Goal: Task Accomplishment & Management: Manage account settings

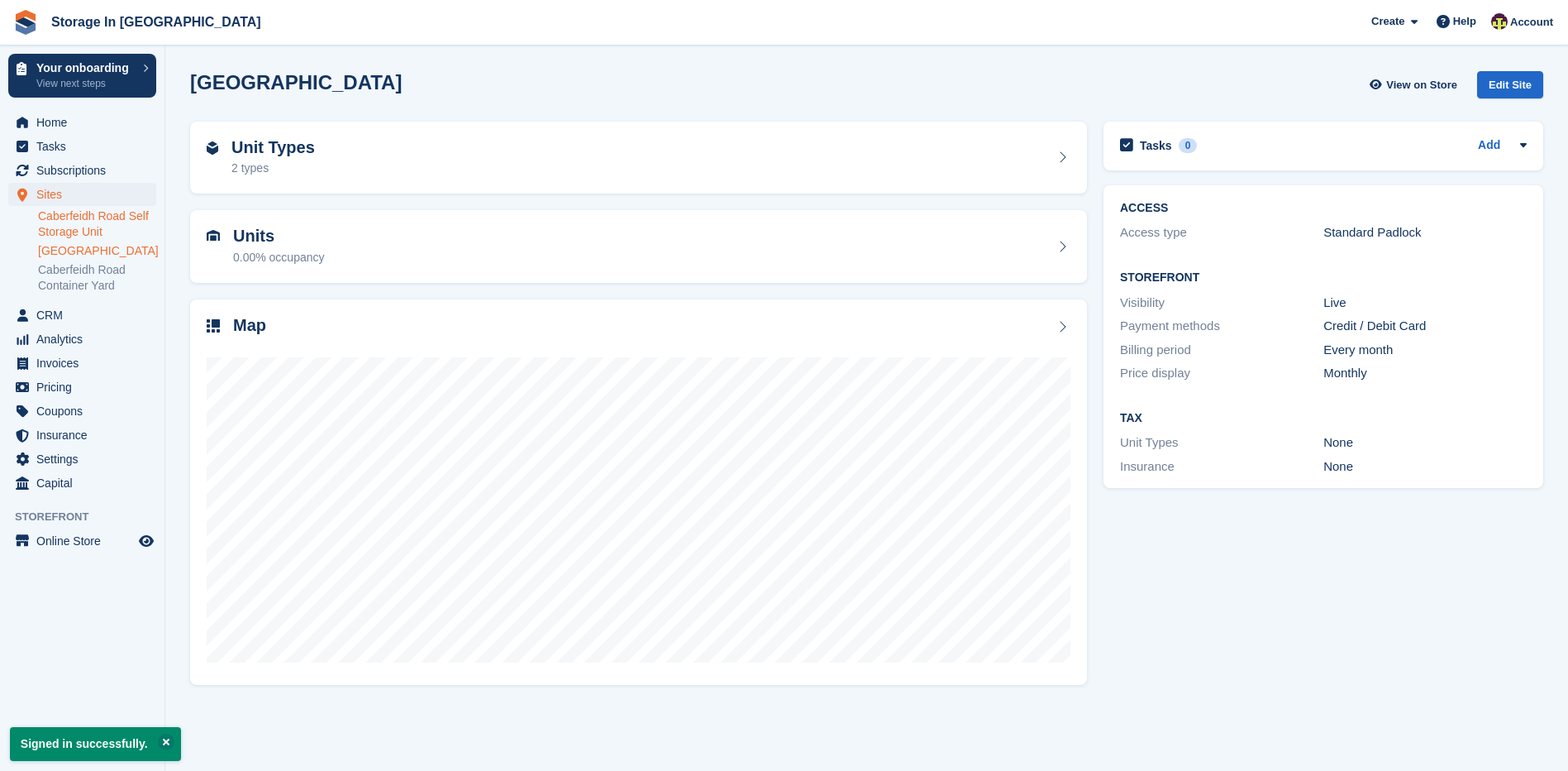
click at [115, 232] on link "Caberfeidh Road Self Storage Unit" at bounding box center [97, 224] width 118 height 32
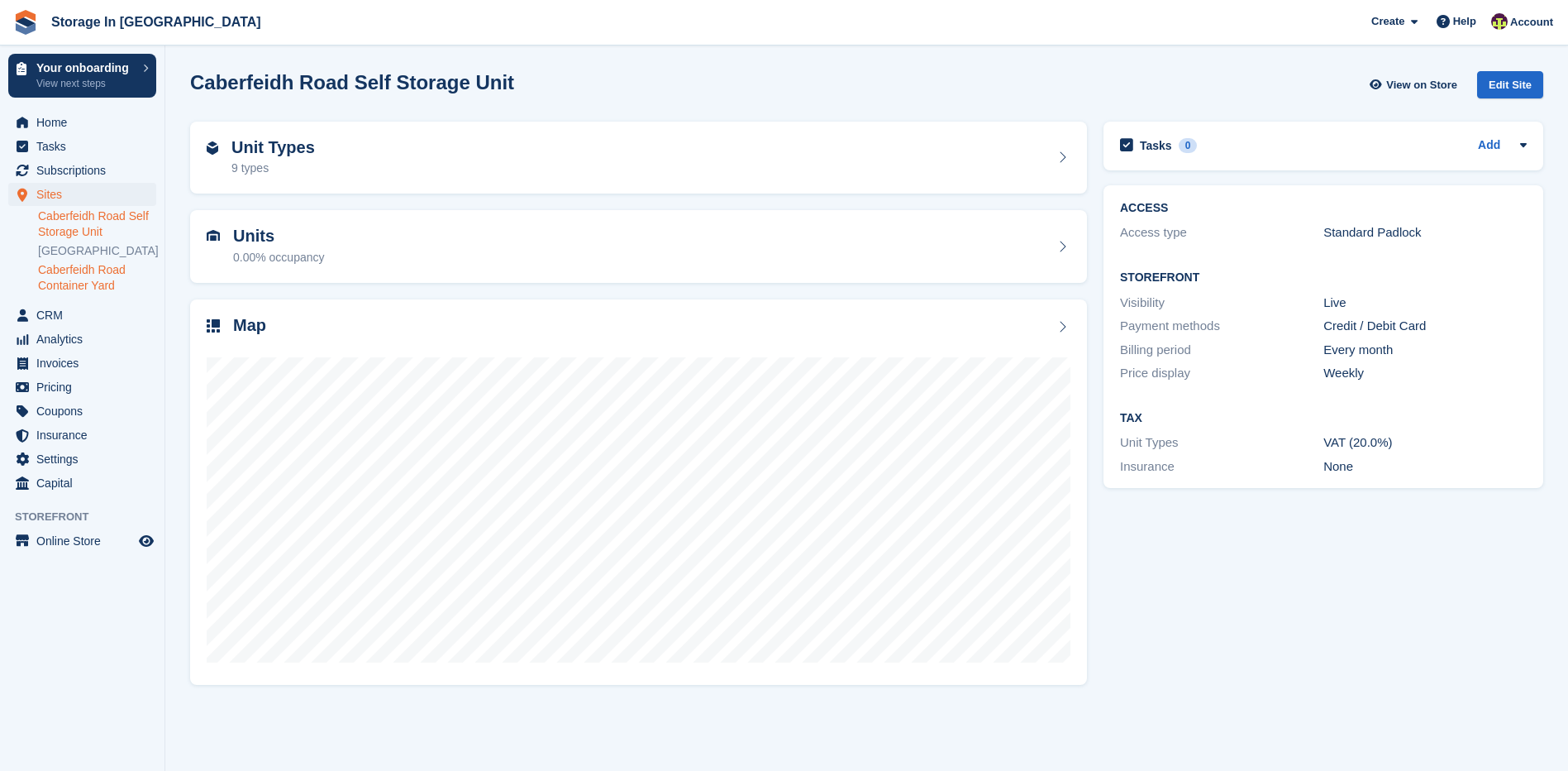
click at [110, 286] on link "Caberfeidh Road Container Yard" at bounding box center [97, 278] width 118 height 32
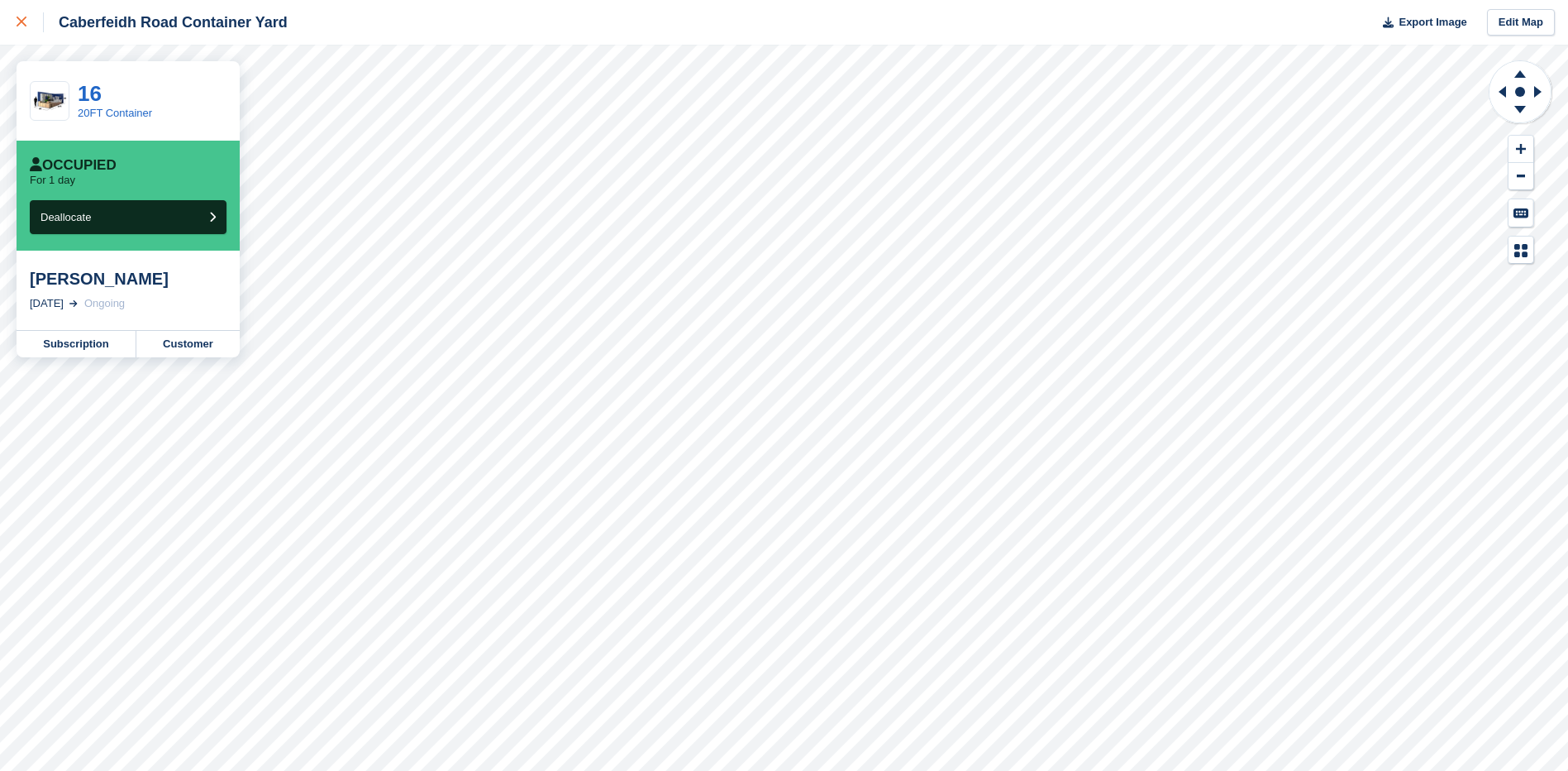
click at [16, 24] on link at bounding box center [21, 22] width 44 height 45
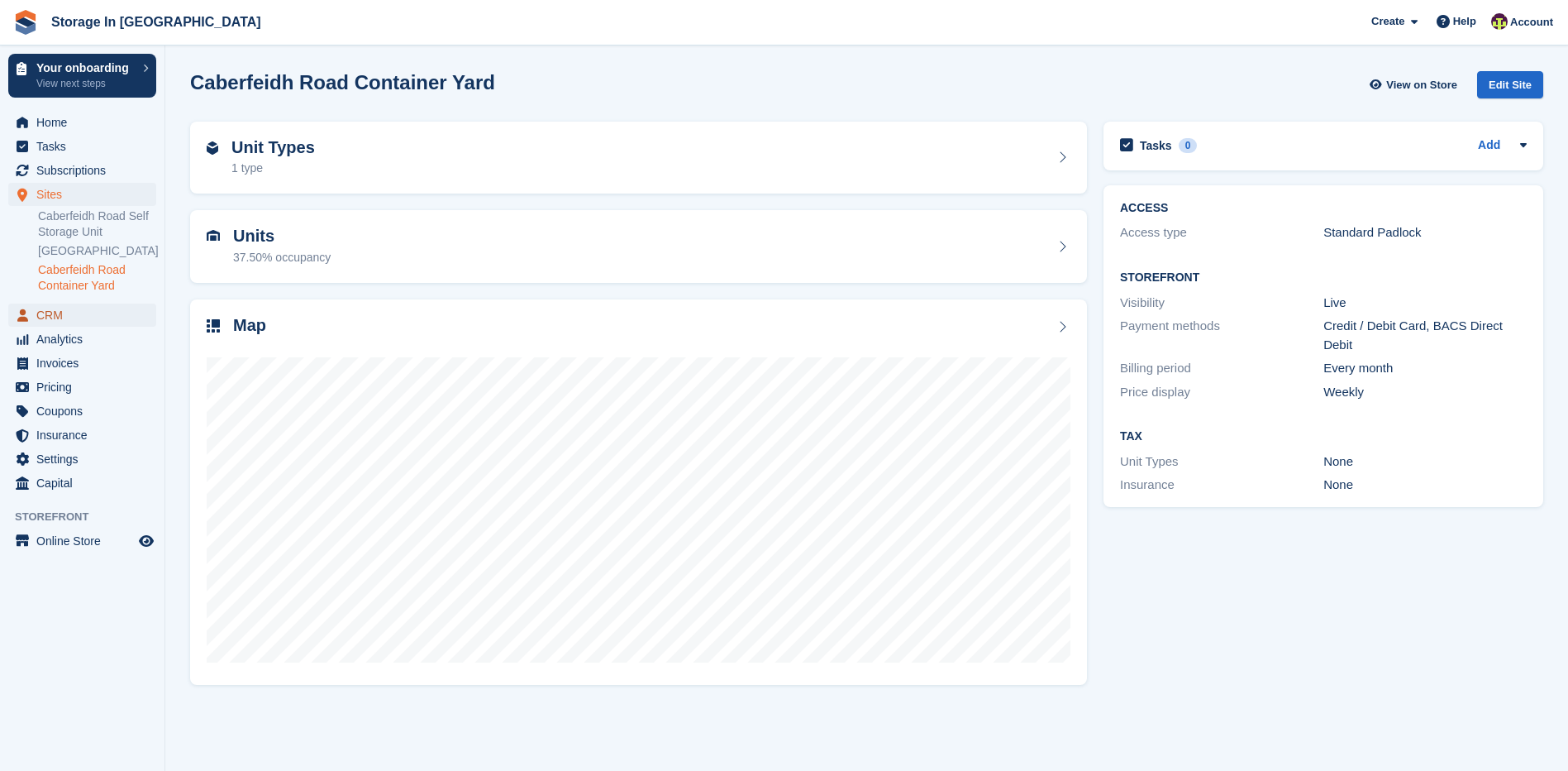
click at [73, 319] on span "CRM" at bounding box center [86, 314] width 100 height 23
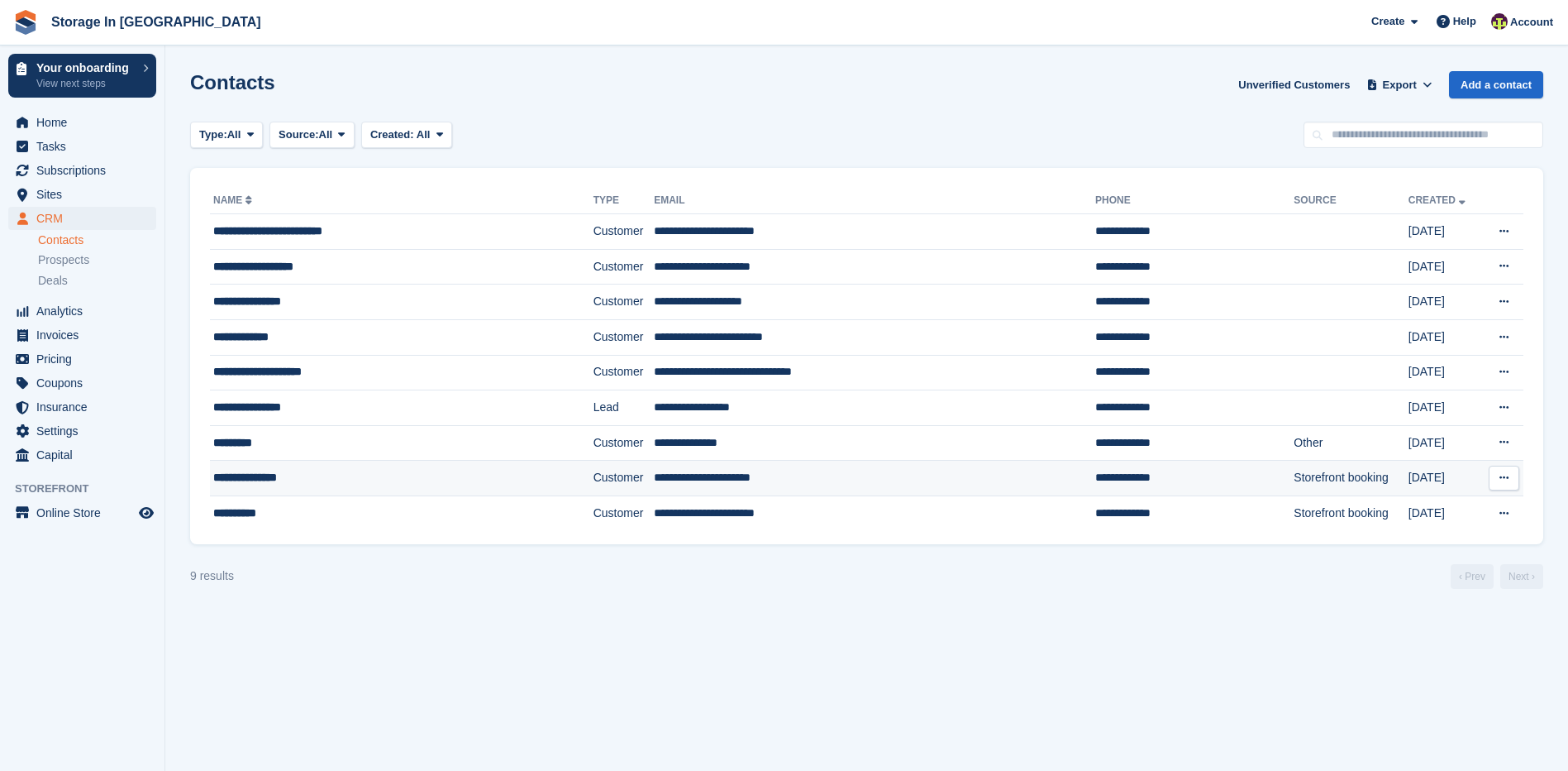
click at [471, 485] on div "**********" at bounding box center [369, 477] width 313 height 18
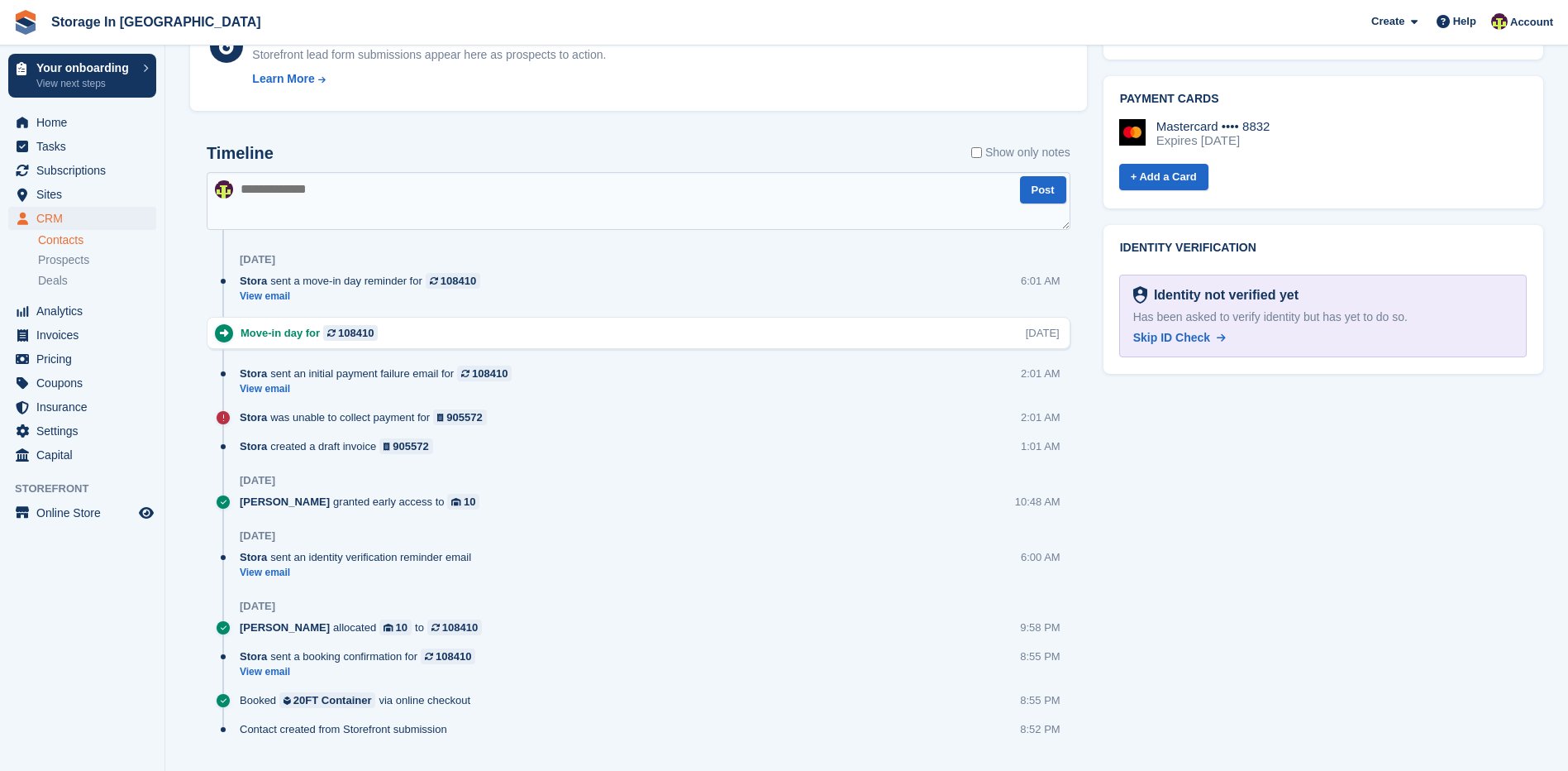
scroll to position [721, 0]
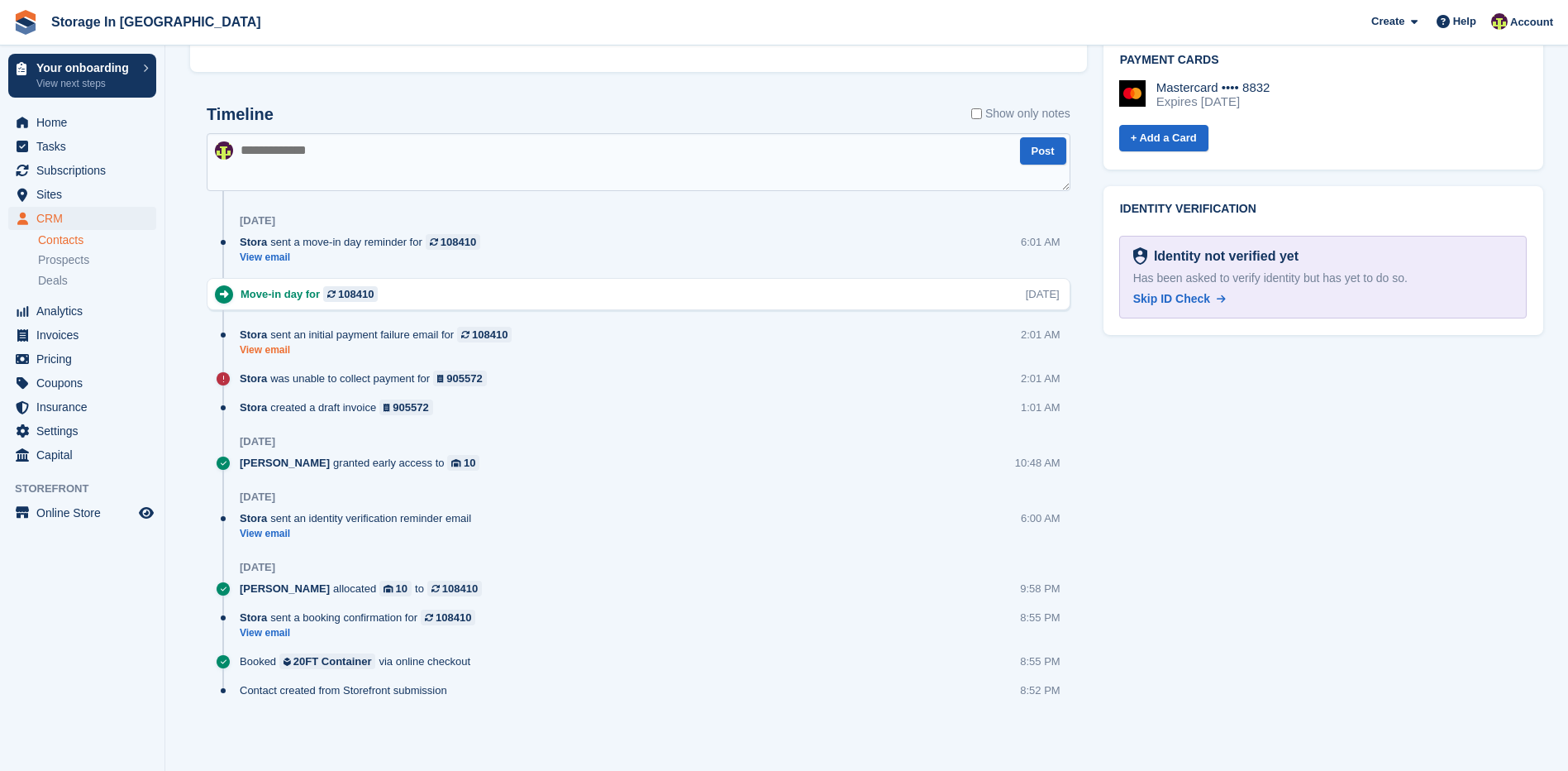
click at [281, 347] on link "View email" at bounding box center [379, 350] width 280 height 14
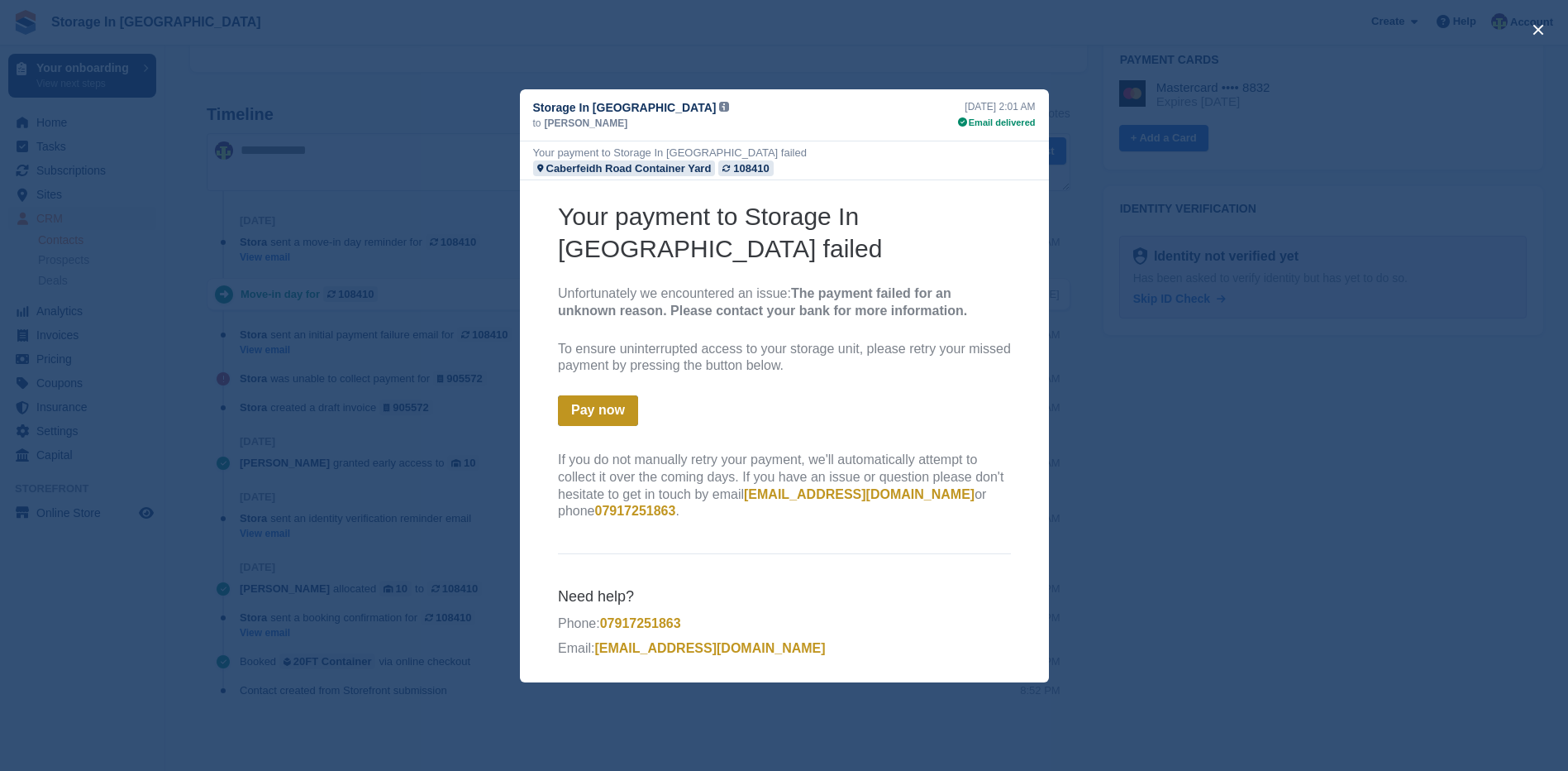
scroll to position [140, 0]
click at [1149, 575] on div "close" at bounding box center [784, 385] width 1568 height 771
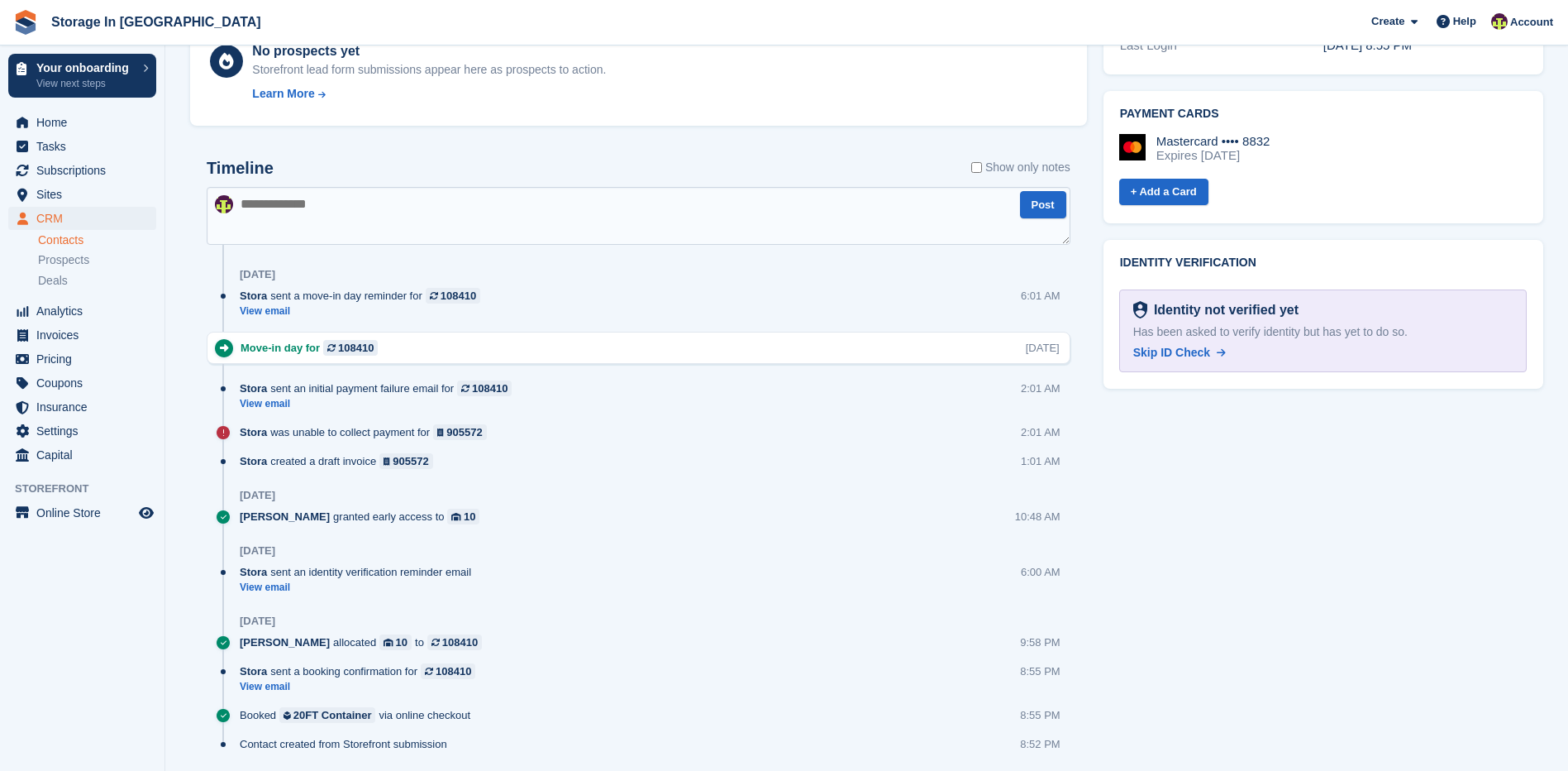
scroll to position [638, 0]
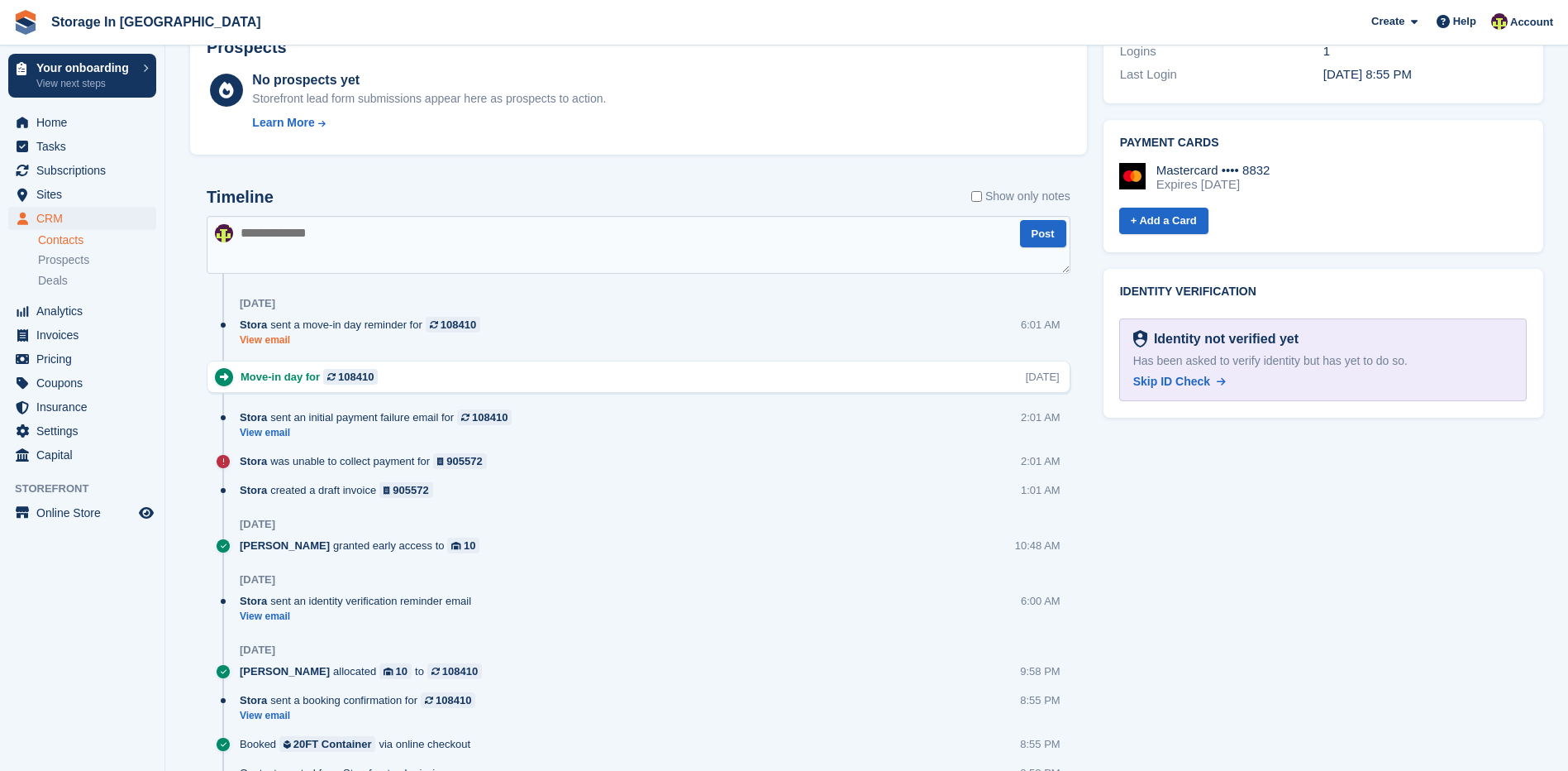
click at [260, 338] on link "View email" at bounding box center [365, 339] width 249 height 14
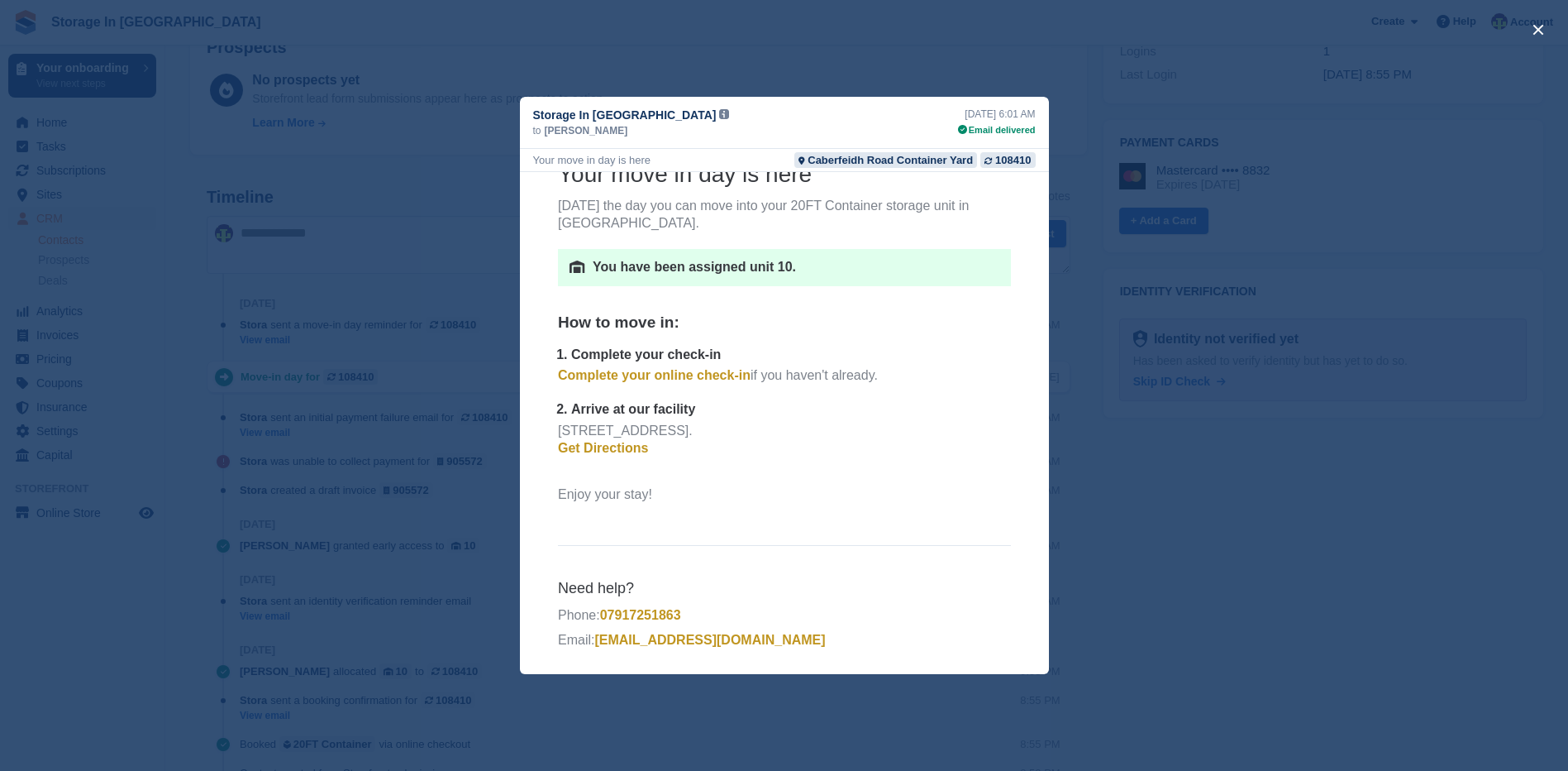
scroll to position [173, 0]
click at [1147, 485] on div "close" at bounding box center [784, 385] width 1568 height 771
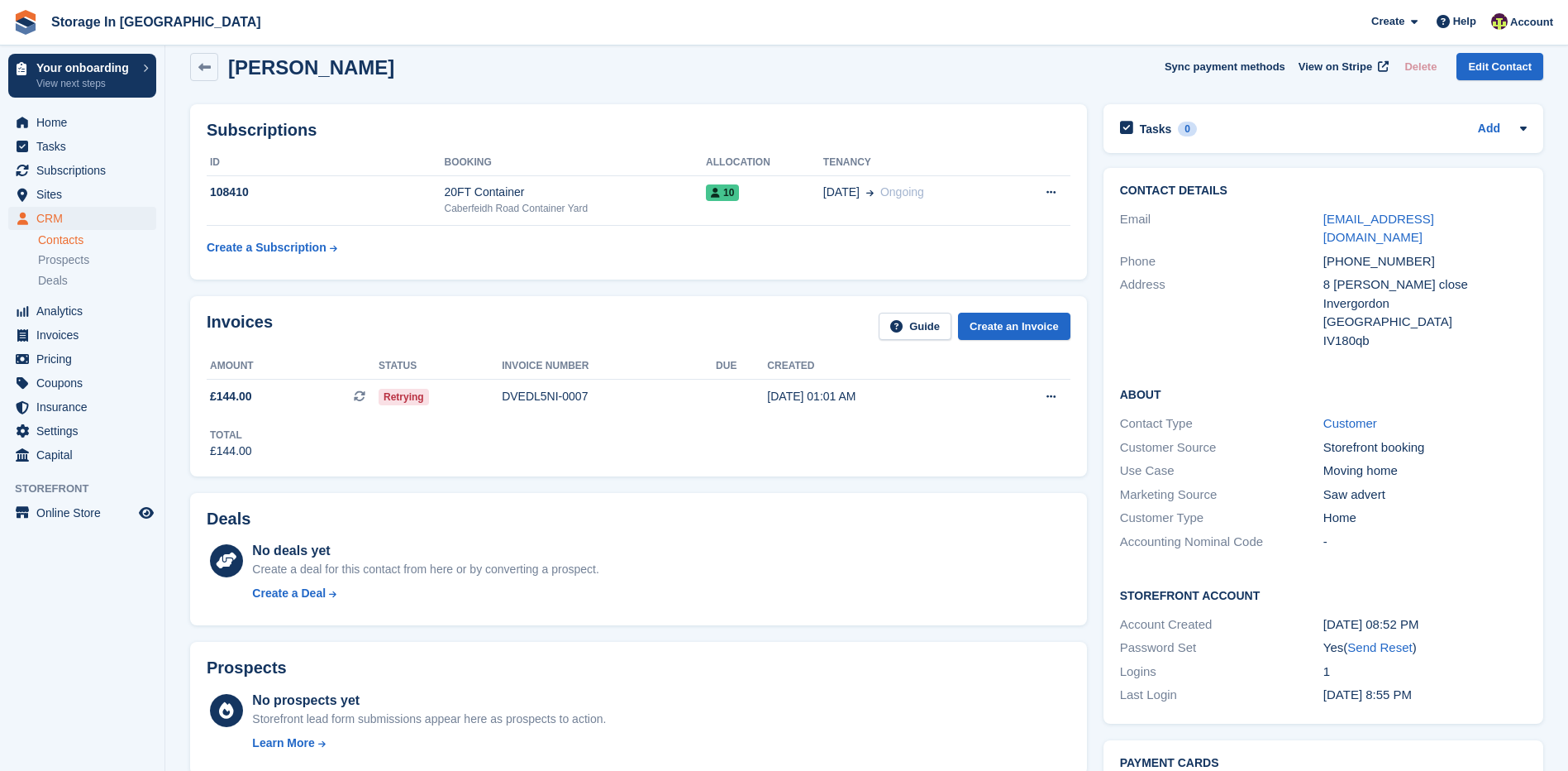
scroll to position [0, 0]
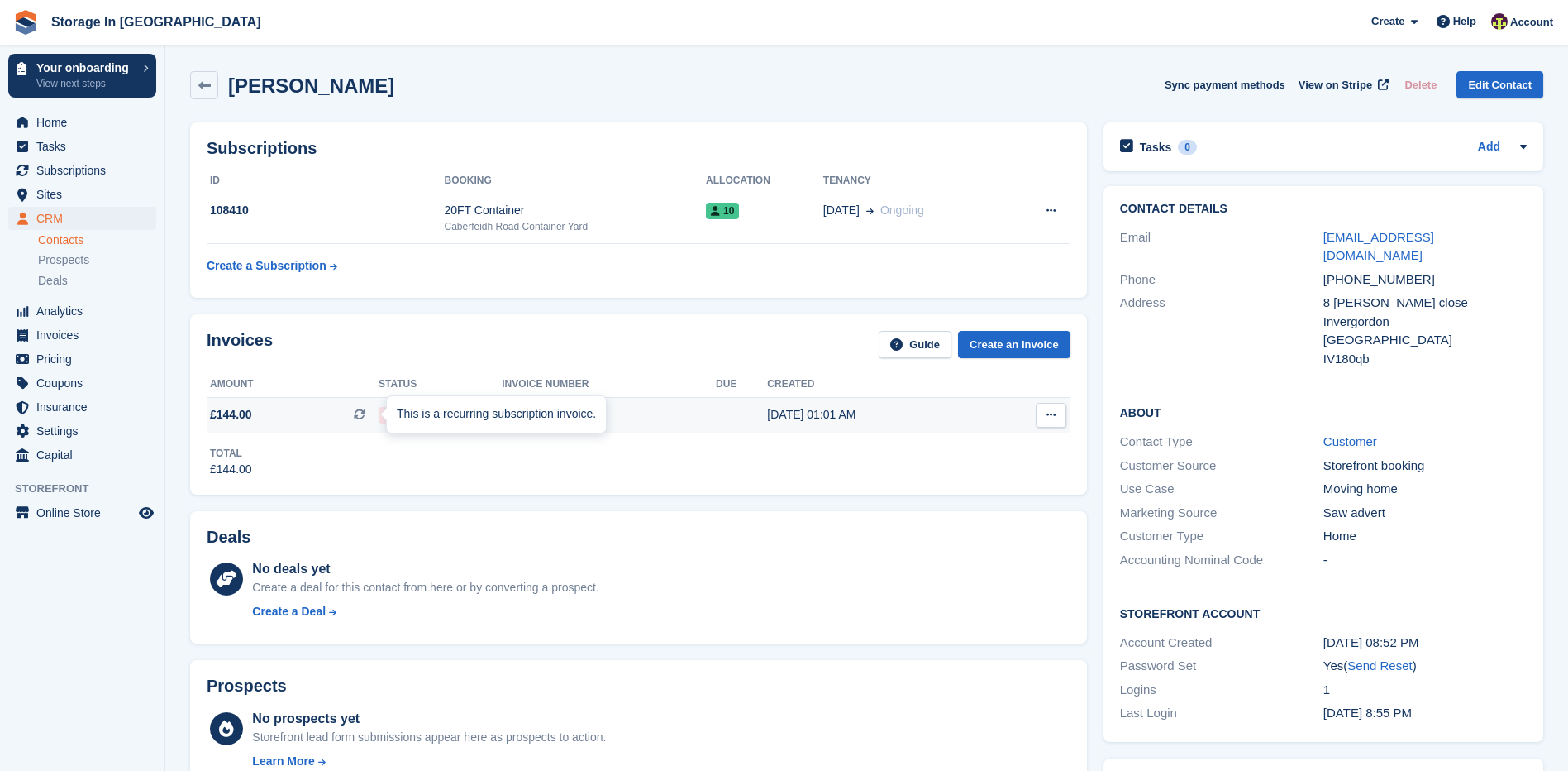
click at [387, 413] on div "This is a recurring subscription invoice." at bounding box center [497, 414] width 219 height 36
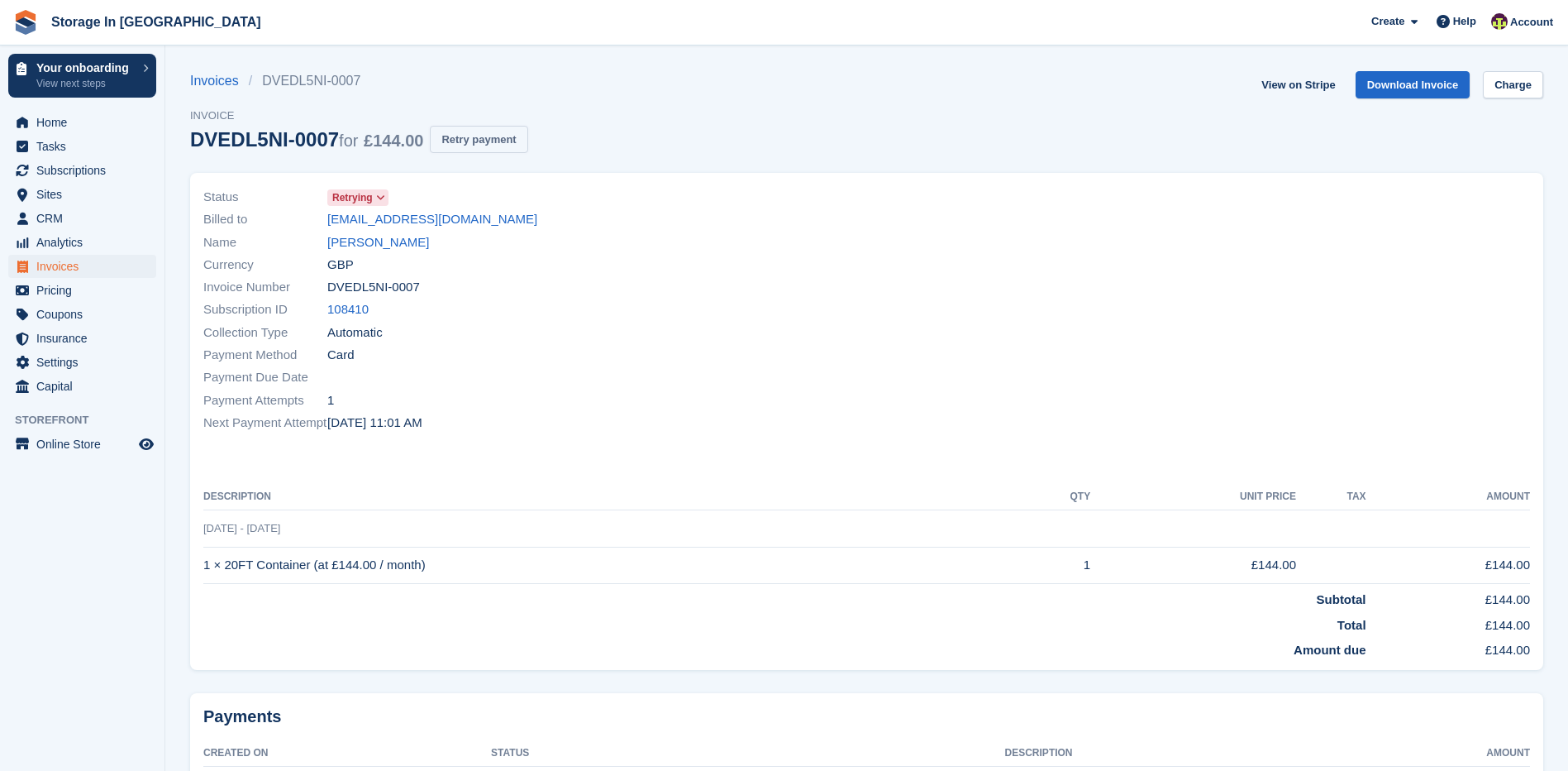
click at [485, 151] on button "Retry payment" at bounding box center [478, 139] width 98 height 27
click at [85, 129] on span "Home" at bounding box center [86, 122] width 100 height 23
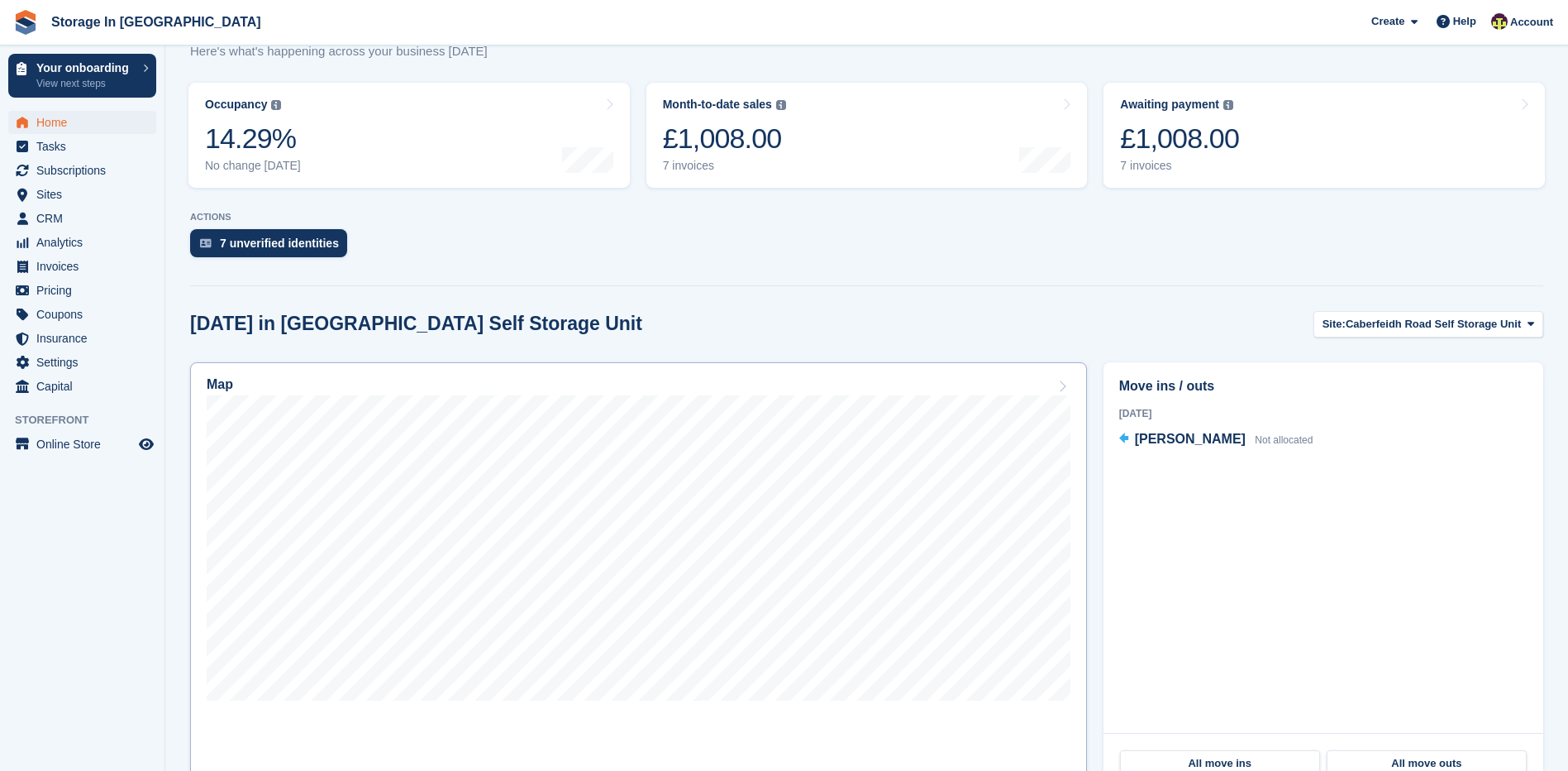
scroll to position [248, 0]
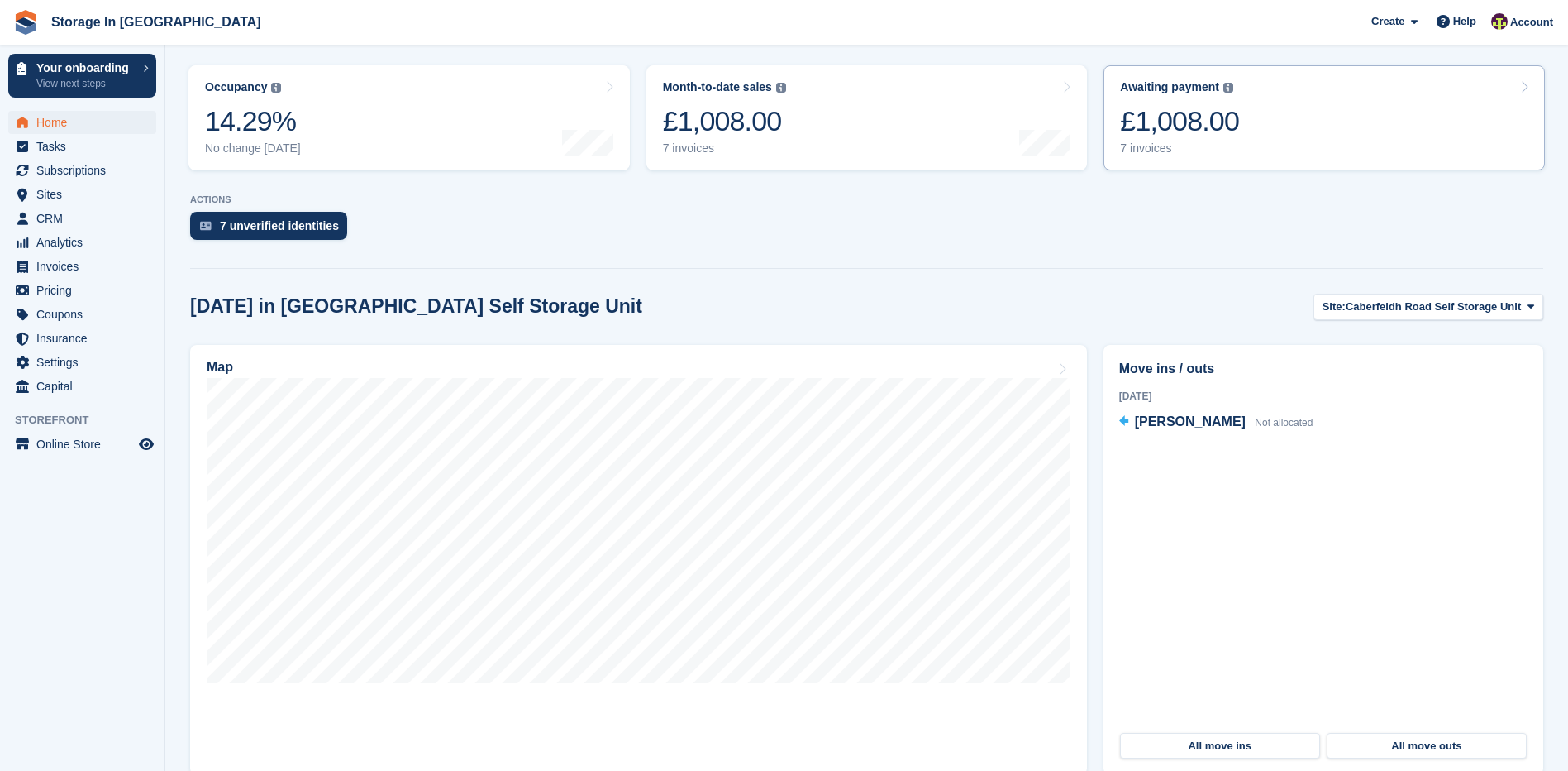
click at [1153, 135] on div "£1,008.00" at bounding box center [1180, 121] width 119 height 33
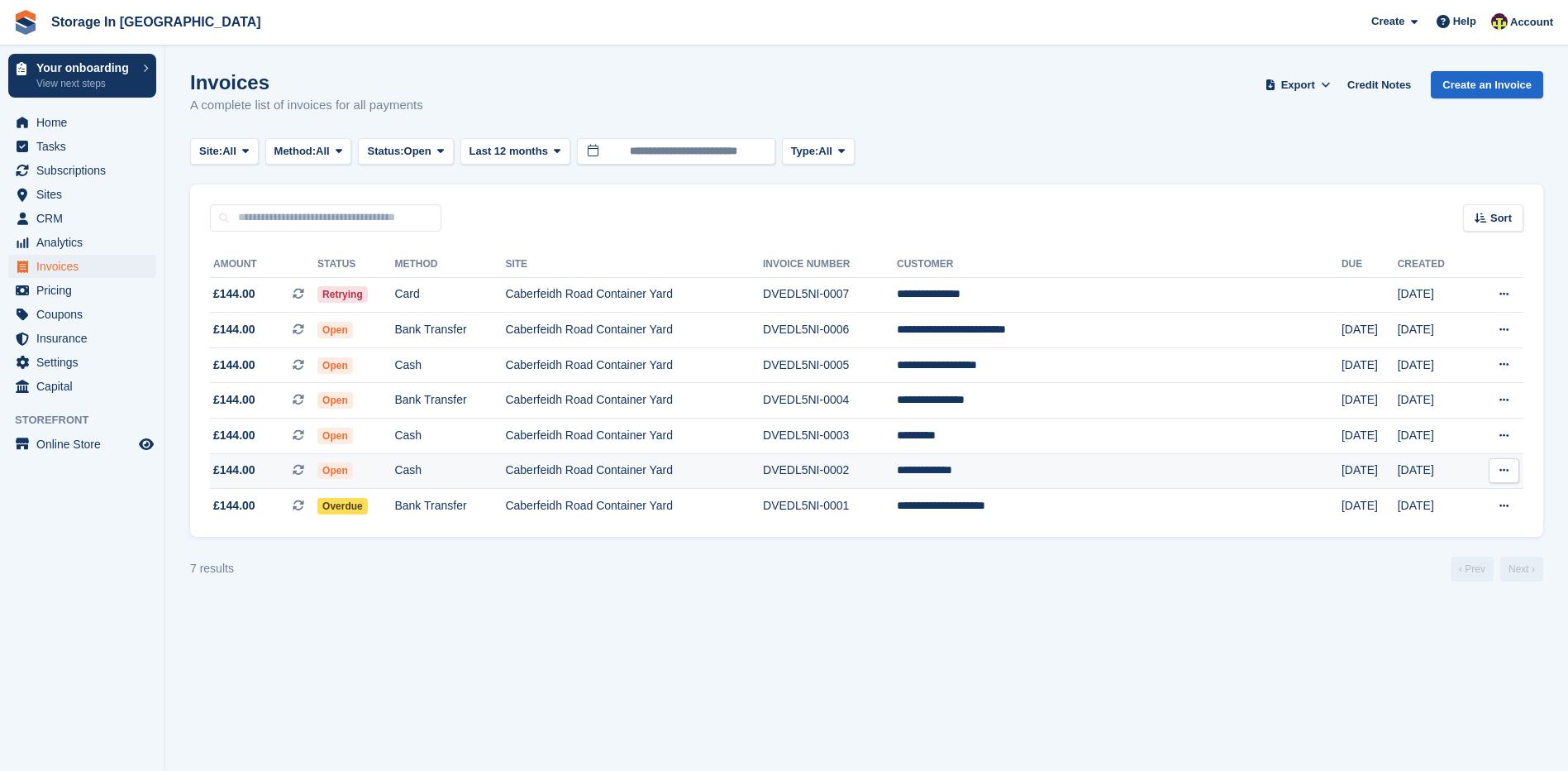
click at [1507, 471] on icon at bounding box center [1505, 471] width 9 height 11
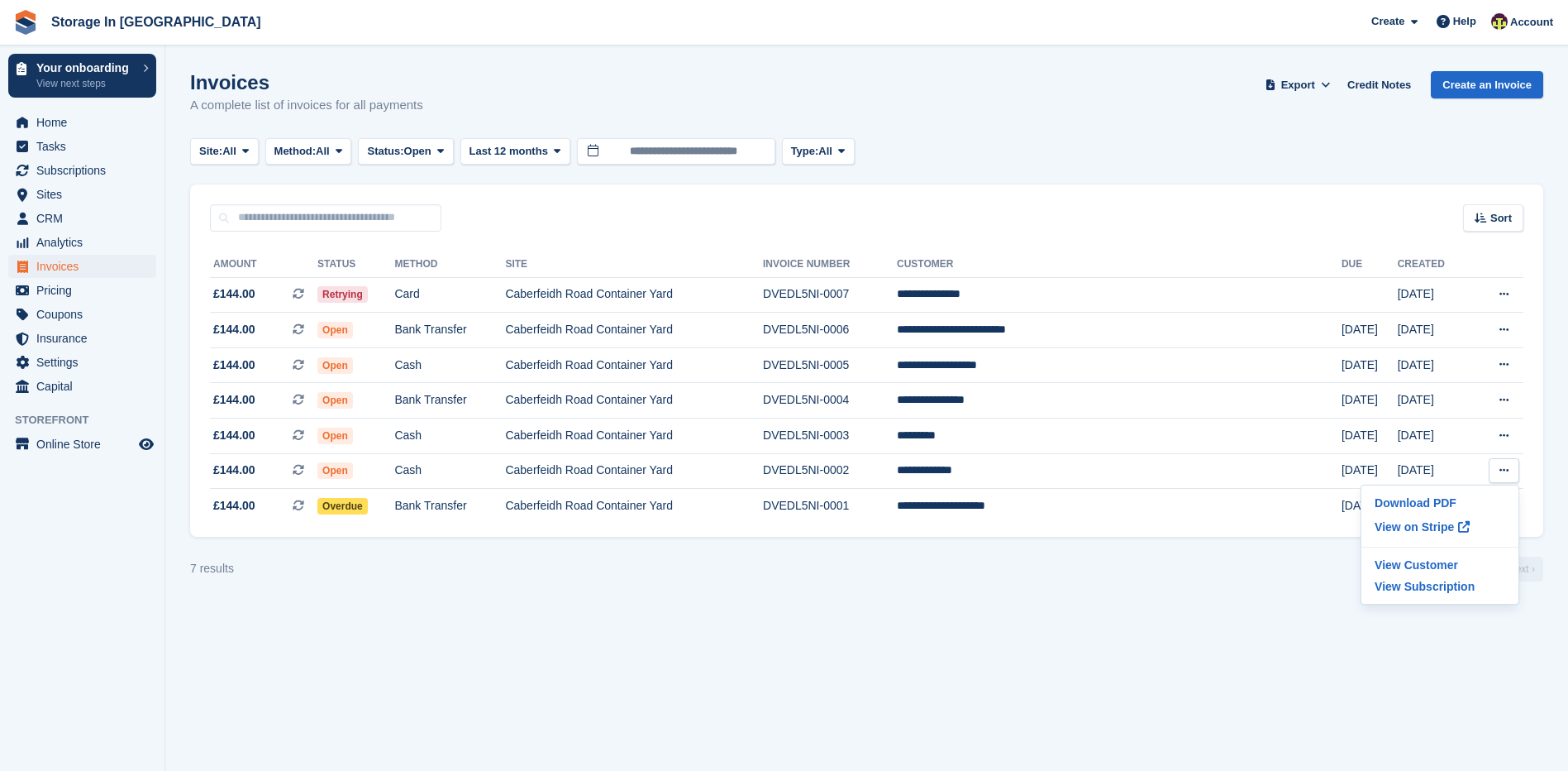
click at [1133, 604] on section "Invoices A complete list of invoices for all payments Export Export Invoices Ex…" at bounding box center [867, 385] width 1403 height 771
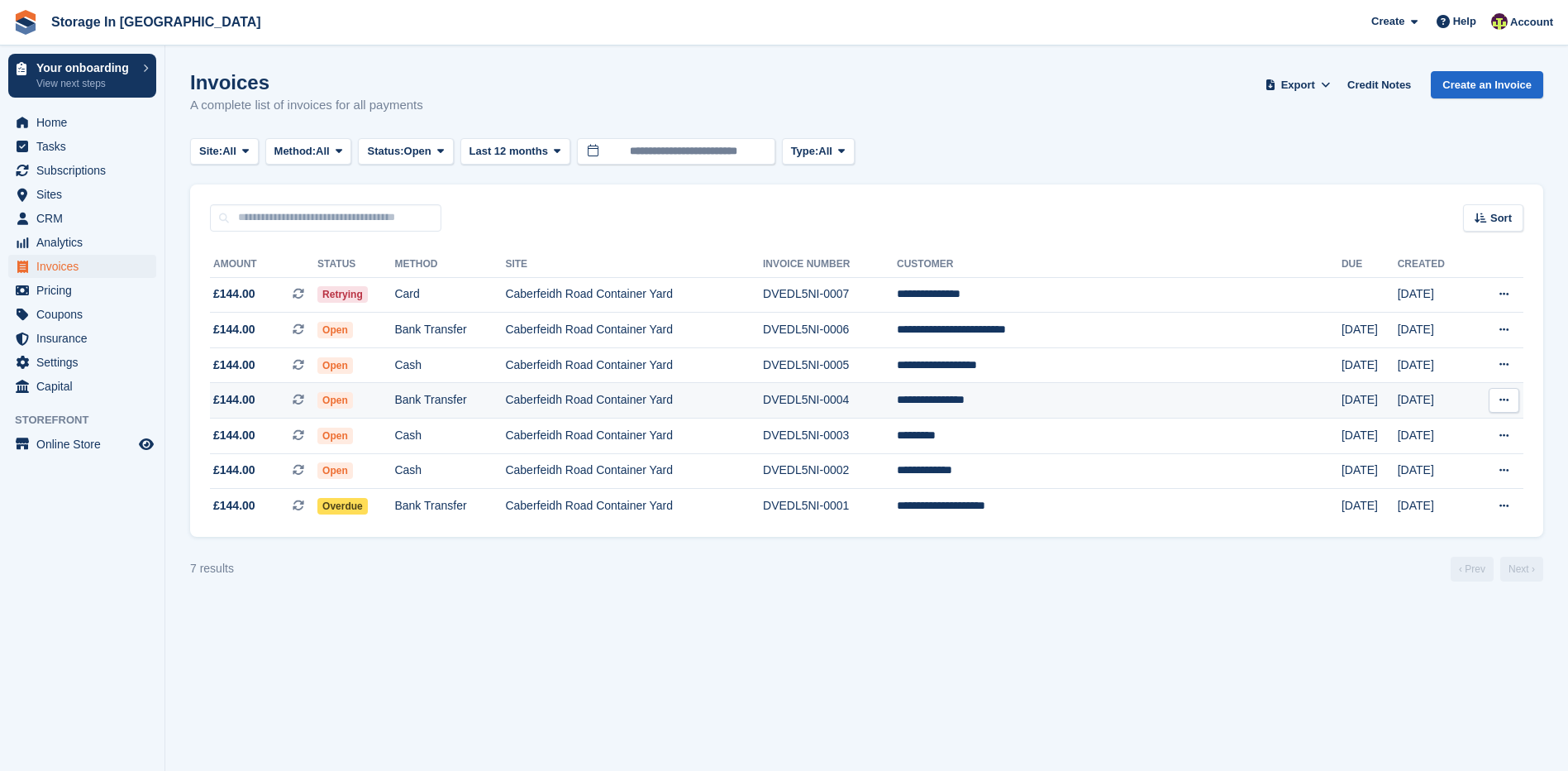
click at [497, 398] on td "Bank Transfer" at bounding box center [449, 401] width 111 height 35
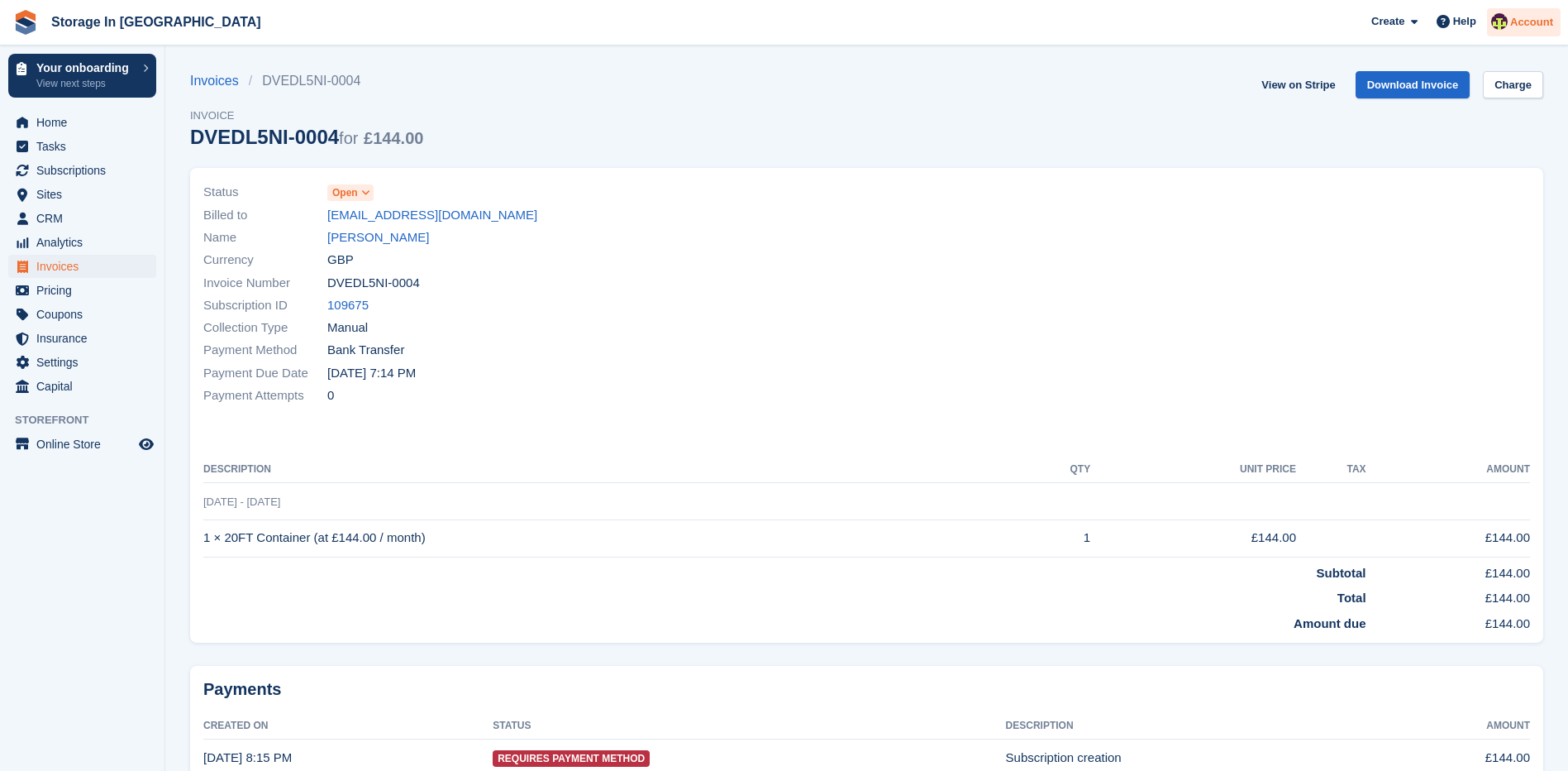
click at [1523, 27] on span "Account" at bounding box center [1532, 22] width 43 height 17
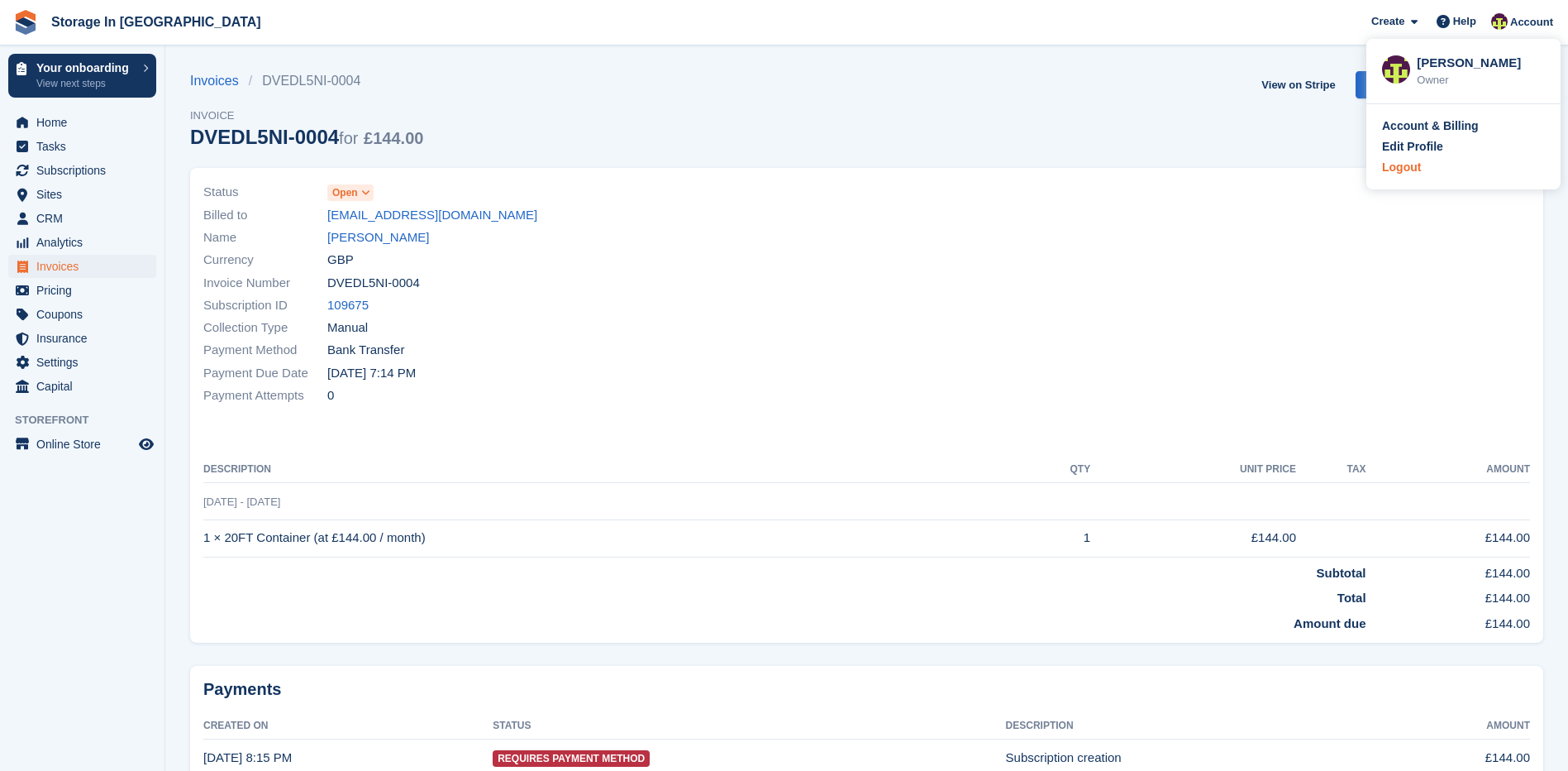
click at [1408, 175] on div "Logout" at bounding box center [1402, 167] width 39 height 18
